Goal: Information Seeking & Learning: Learn about a topic

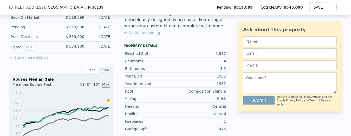
scroll to position [156, 0]
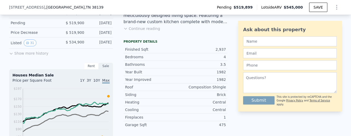
click at [14, 56] on button "Show more history" at bounding box center [28, 52] width 39 height 7
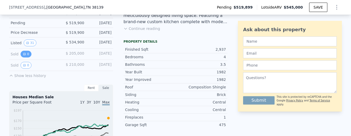
click at [21, 58] on button "0" at bounding box center [26, 54] width 11 height 7
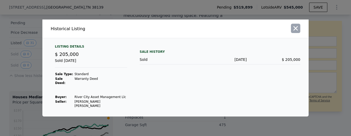
click at [295, 31] on icon "button" at bounding box center [296, 28] width 4 height 4
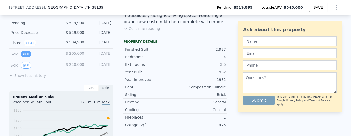
click at [23, 55] on icon "View historical data" at bounding box center [24, 54] width 2 height 2
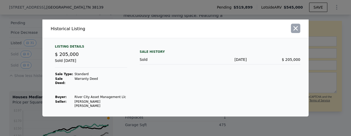
drag, startPoint x: 296, startPoint y: 34, endPoint x: 182, endPoint y: 37, distance: 114.6
click at [296, 32] on icon "button" at bounding box center [295, 28] width 7 height 7
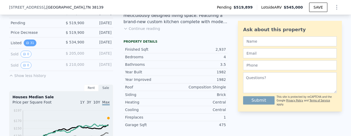
click at [26, 45] on button "31" at bounding box center [30, 43] width 13 height 7
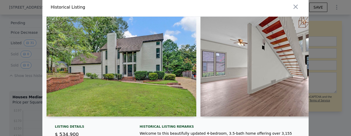
scroll to position [0, 0]
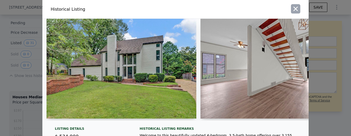
click at [292, 10] on icon "button" at bounding box center [295, 8] width 7 height 7
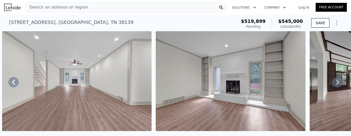
click at [67, 7] on span "Search an address or region" at bounding box center [56, 7] width 63 height 6
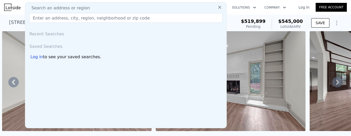
click at [218, 8] on icon at bounding box center [219, 7] width 5 height 5
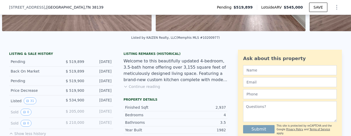
scroll to position [128, 0]
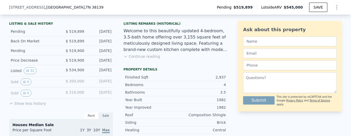
click at [143, 59] on button "Continue reading" at bounding box center [142, 56] width 37 height 5
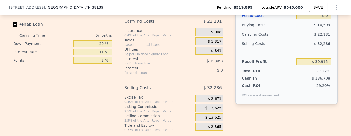
scroll to position [831, 0]
